Goal: Information Seeking & Learning: Understand process/instructions

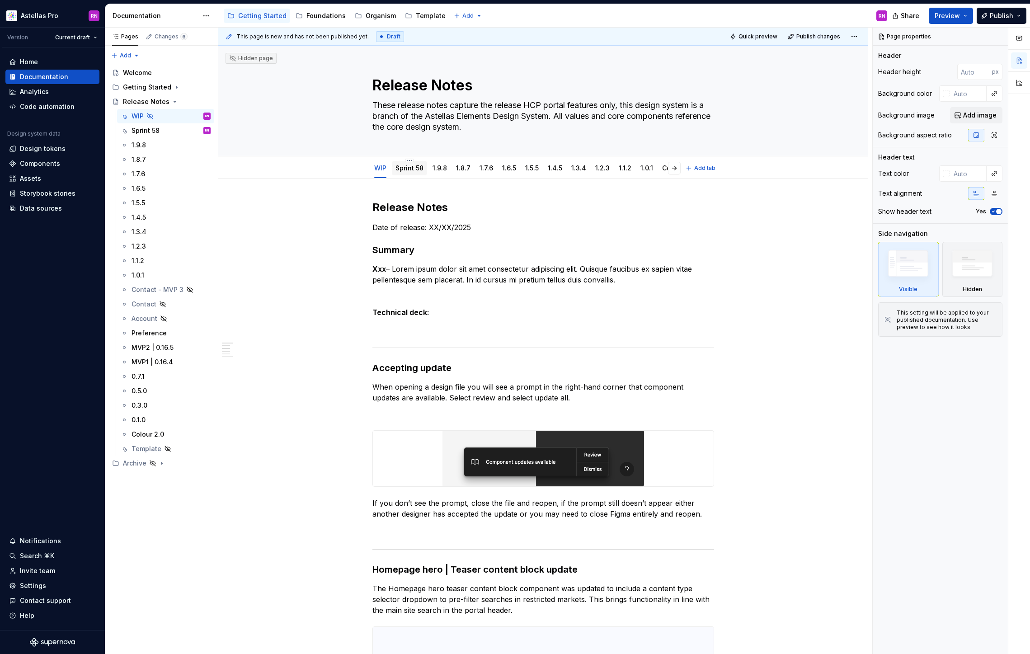
click at [415, 172] on div "Sprint 58" at bounding box center [410, 168] width 28 height 9
type textarea "*"
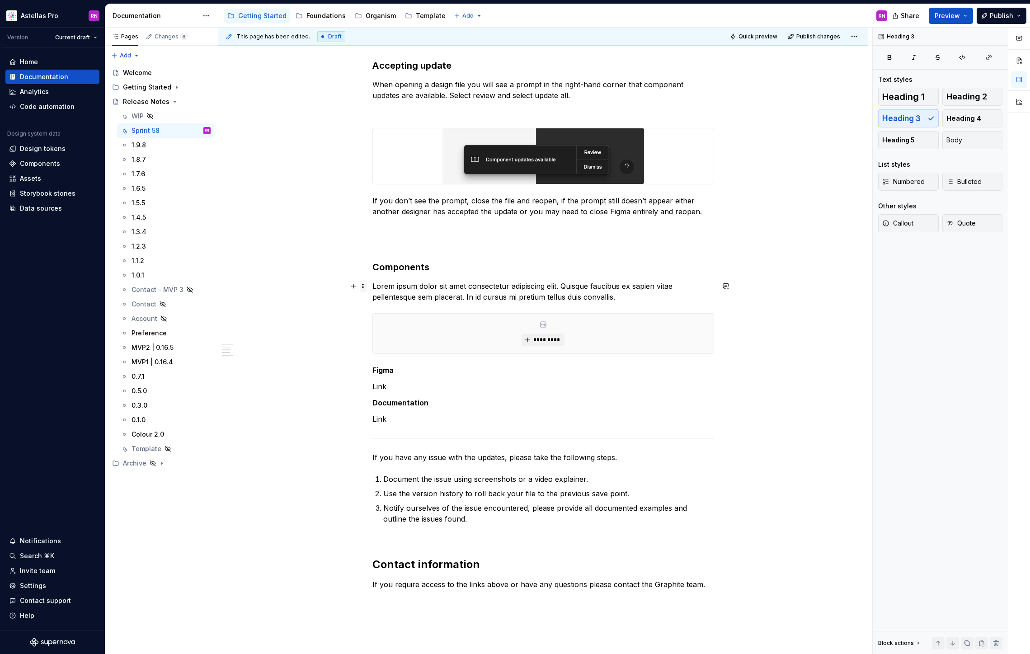
scroll to position [99, 0]
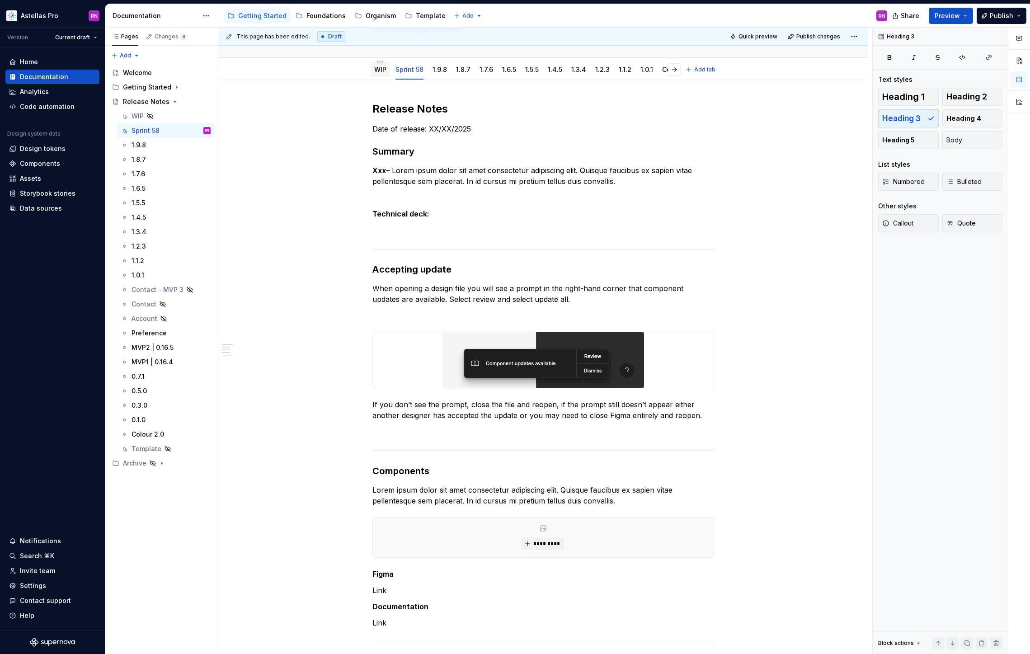
click at [381, 71] on link "WIP" at bounding box center [380, 70] width 12 height 8
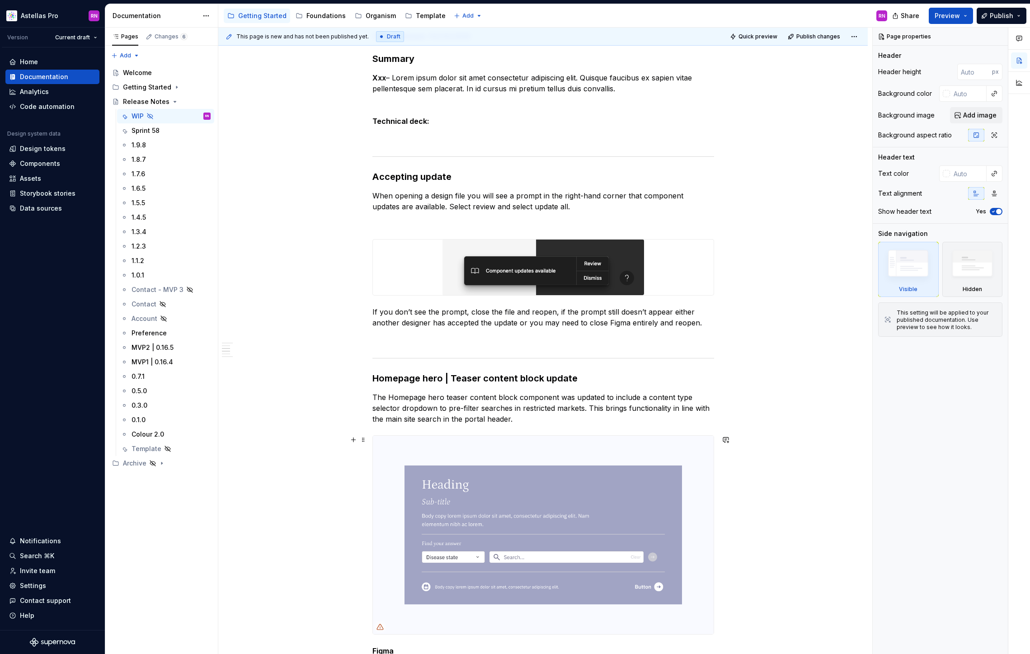
scroll to position [429, 0]
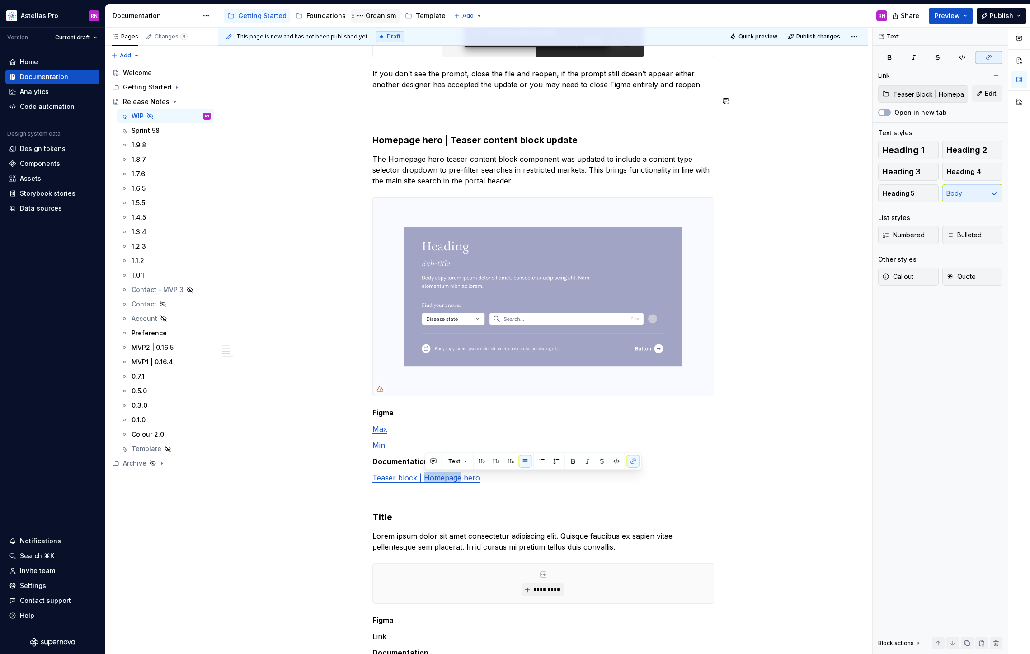
click at [366, 16] on div "Organism" at bounding box center [381, 15] width 30 height 9
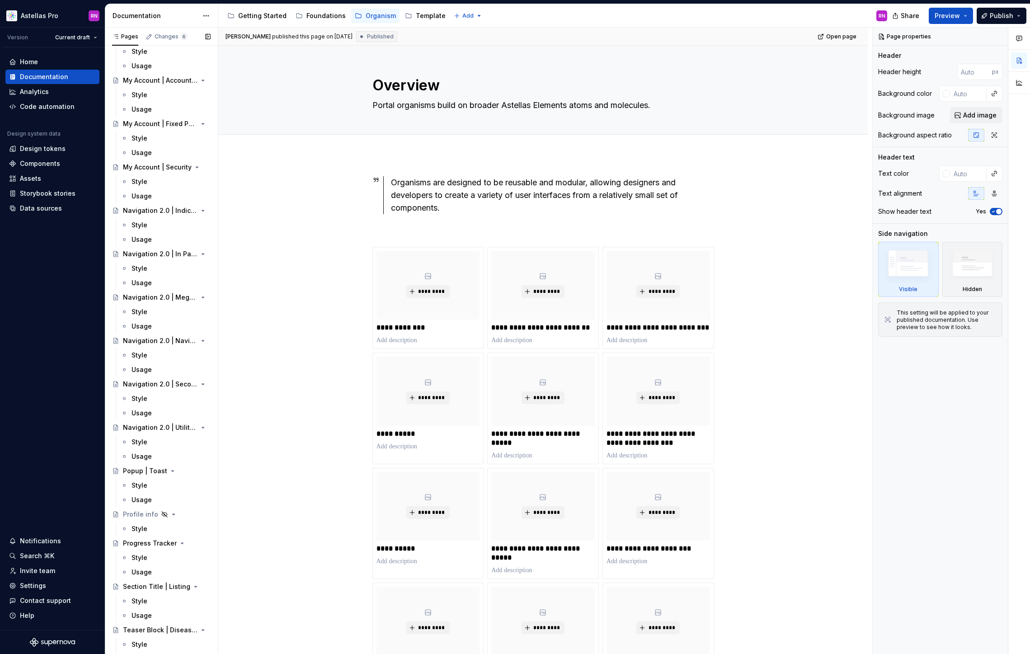
scroll to position [1102, 0]
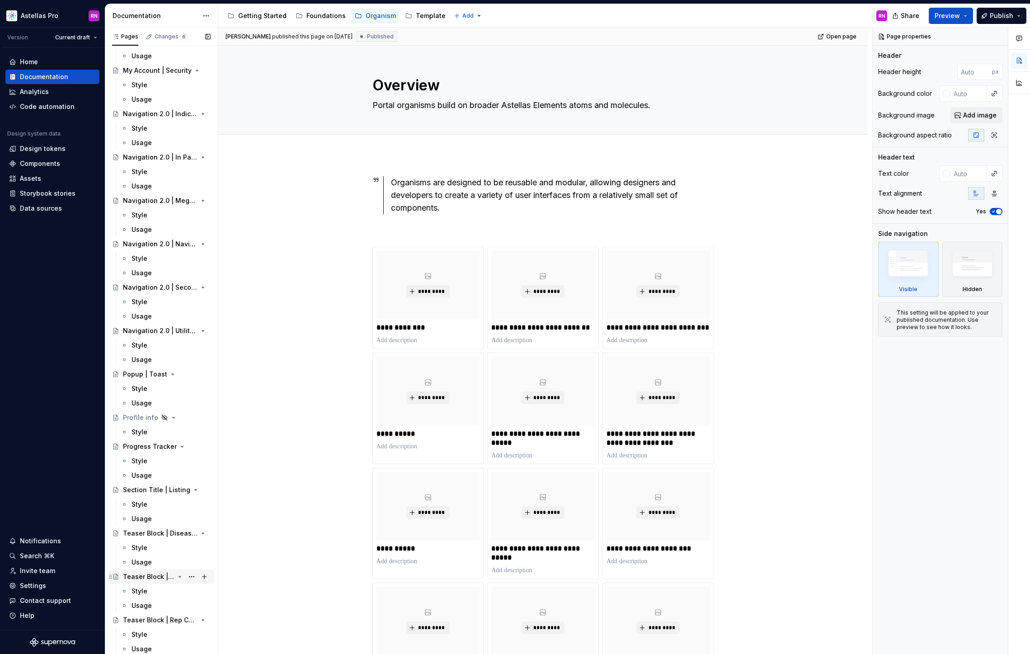
click at [158, 579] on div "Teaser Block | Homepage Hero" at bounding box center [149, 576] width 52 height 9
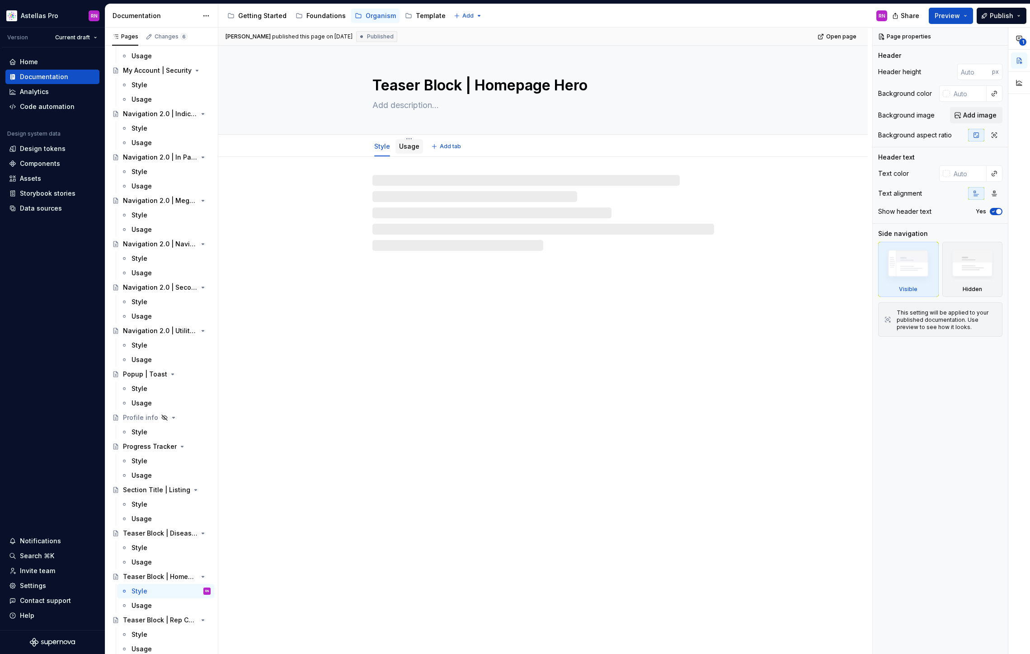
click at [411, 150] on link "Usage" at bounding box center [409, 146] width 20 height 8
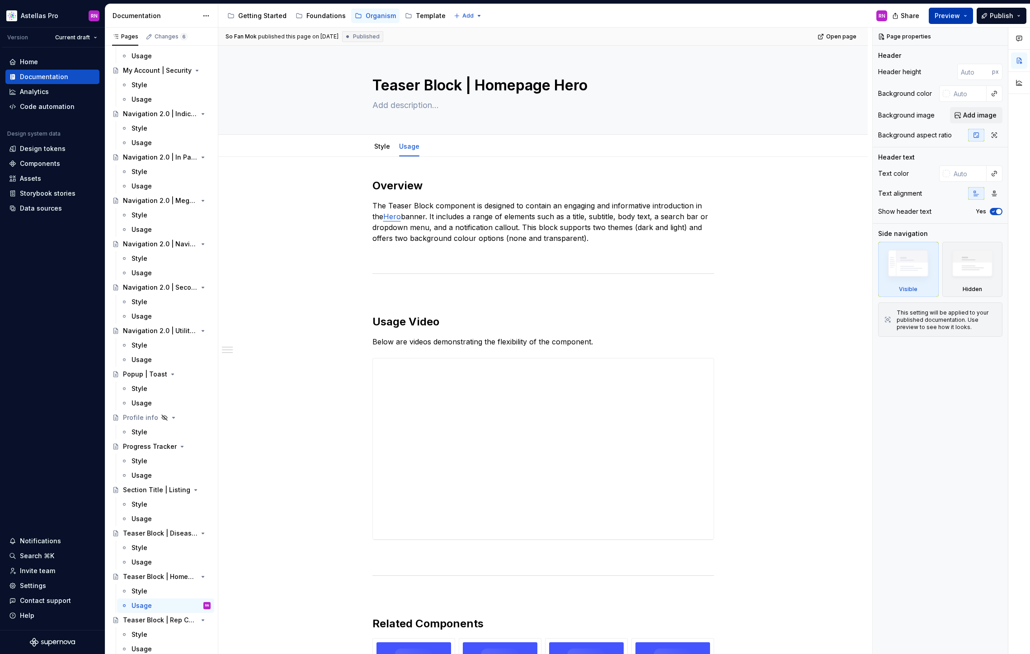
click at [962, 18] on button "Preview" at bounding box center [951, 16] width 44 height 16
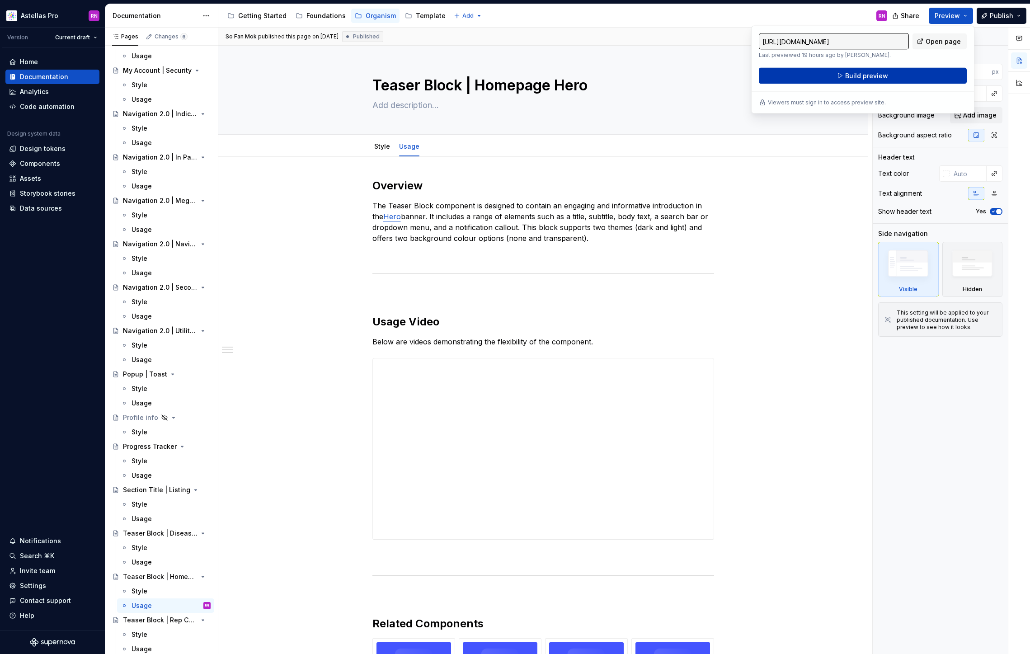
click at [892, 77] on button "Build preview" at bounding box center [863, 76] width 208 height 16
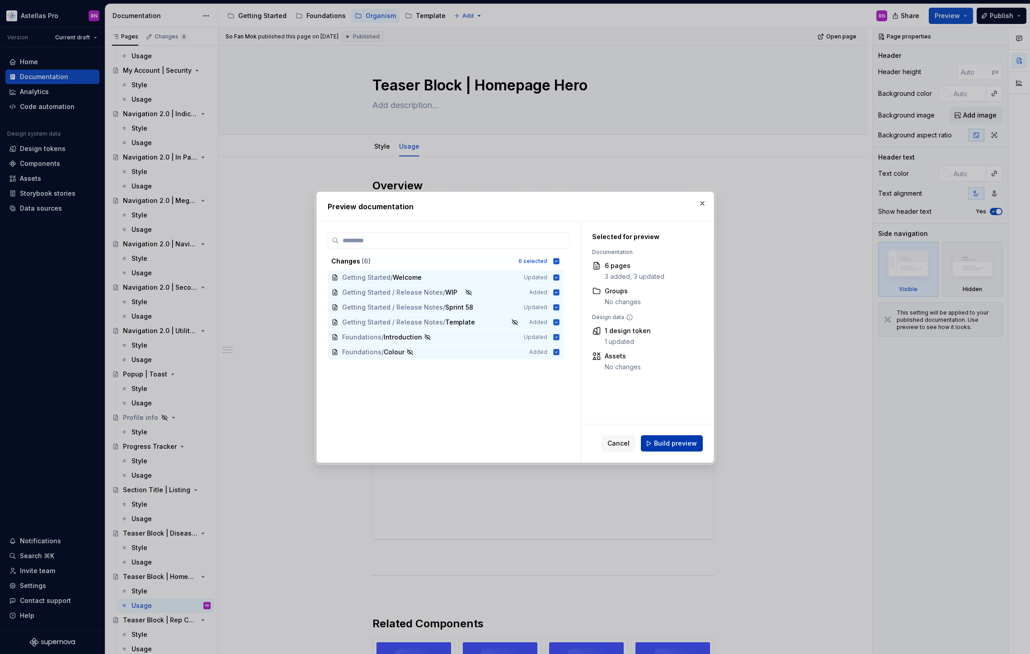
click at [684, 443] on span "Build preview" at bounding box center [675, 443] width 43 height 9
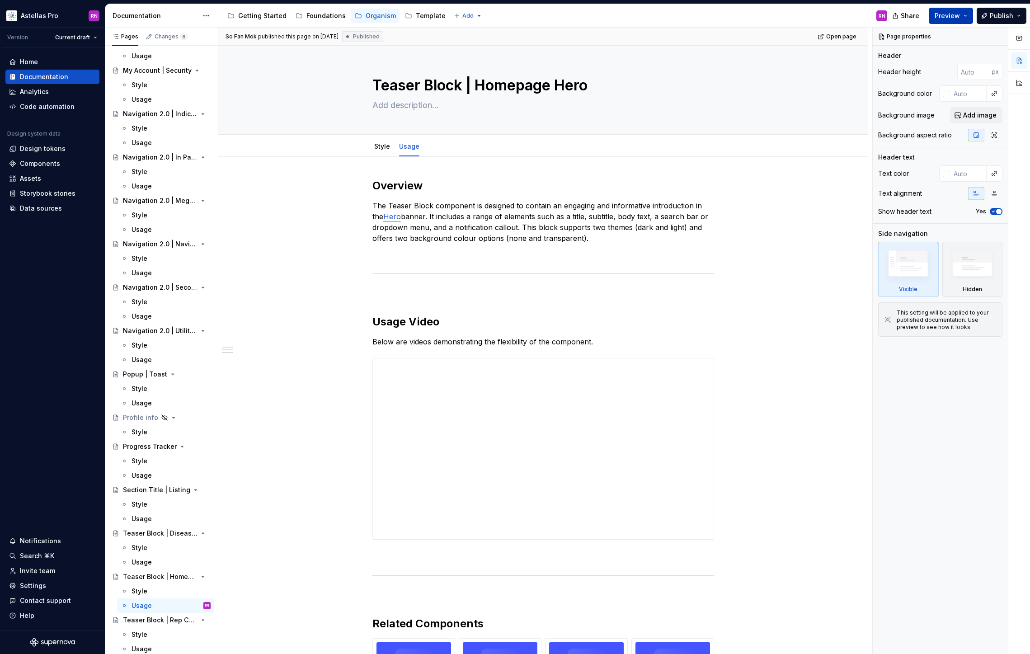
click at [967, 17] on button "Preview" at bounding box center [951, 16] width 44 height 16
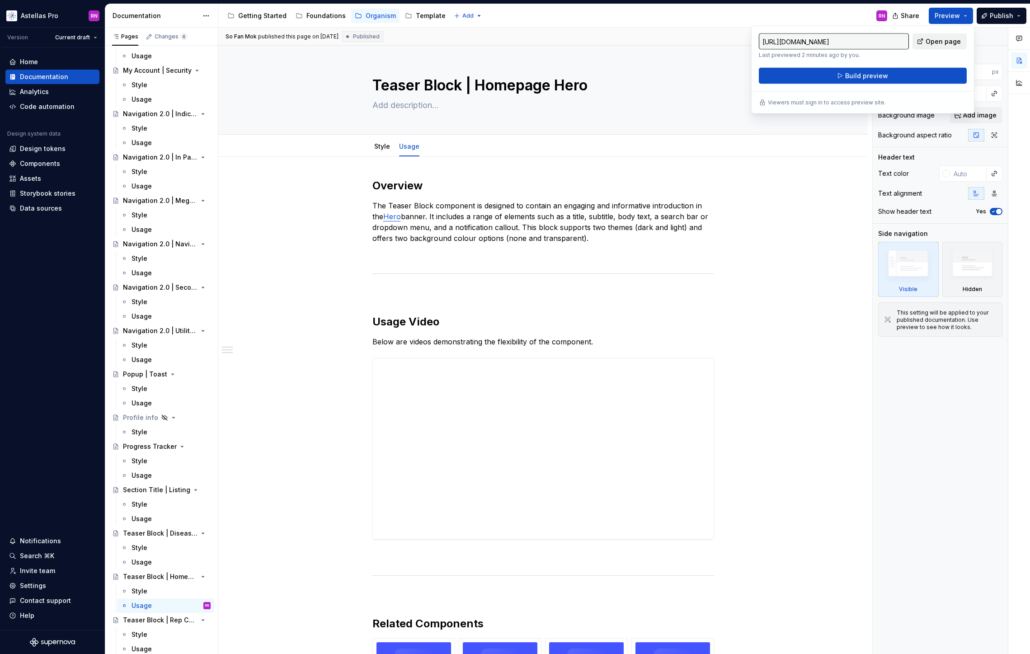
click at [952, 37] on span "Open page" at bounding box center [943, 41] width 35 height 9
type textarea "*"
